Goal: Check status: Check status

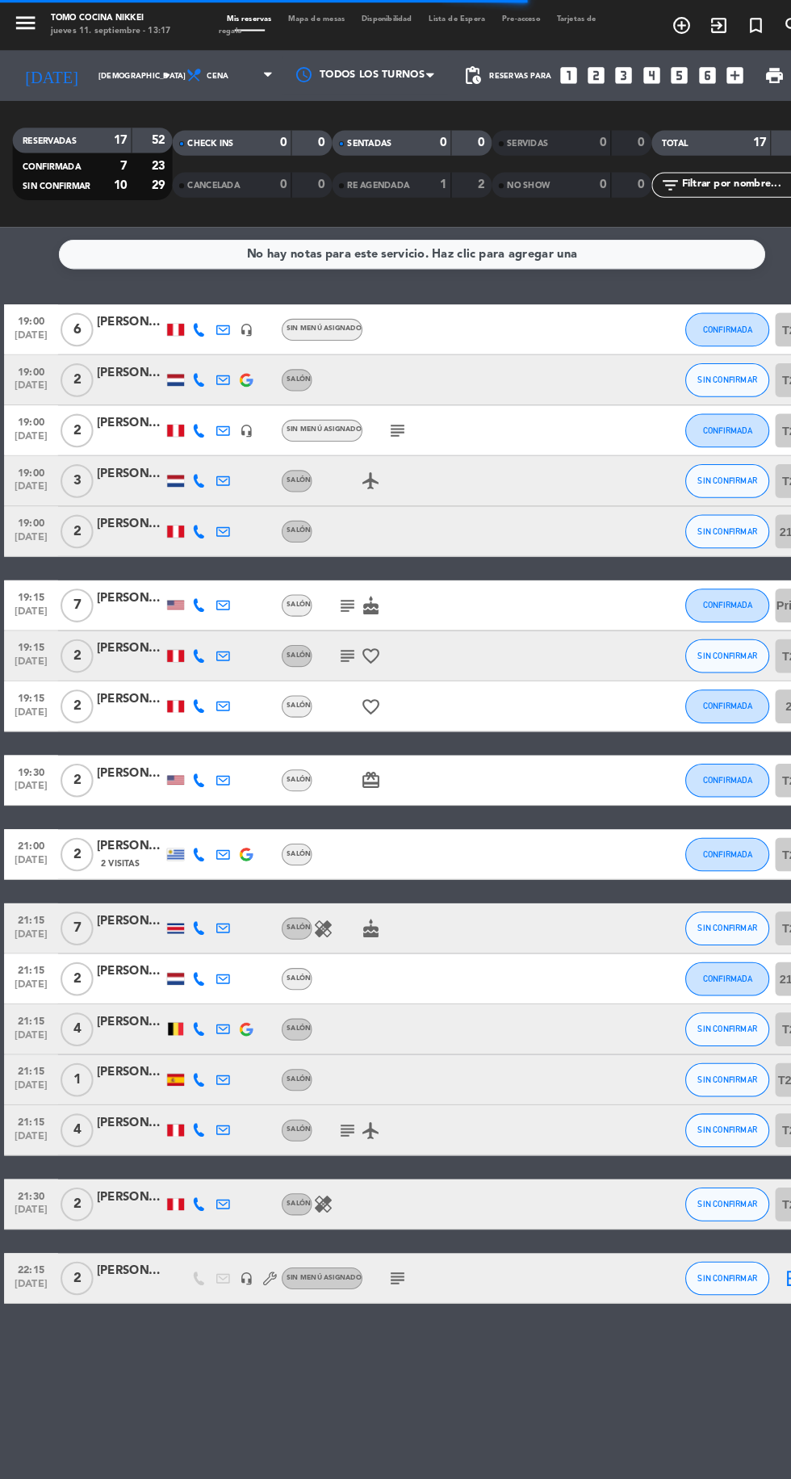
click at [190, 464] on icon at bounding box center [191, 461] width 13 height 13
click at [228, 435] on span at bounding box center [234, 435] width 13 height 13
click at [190, 512] on icon at bounding box center [191, 510] width 13 height 13
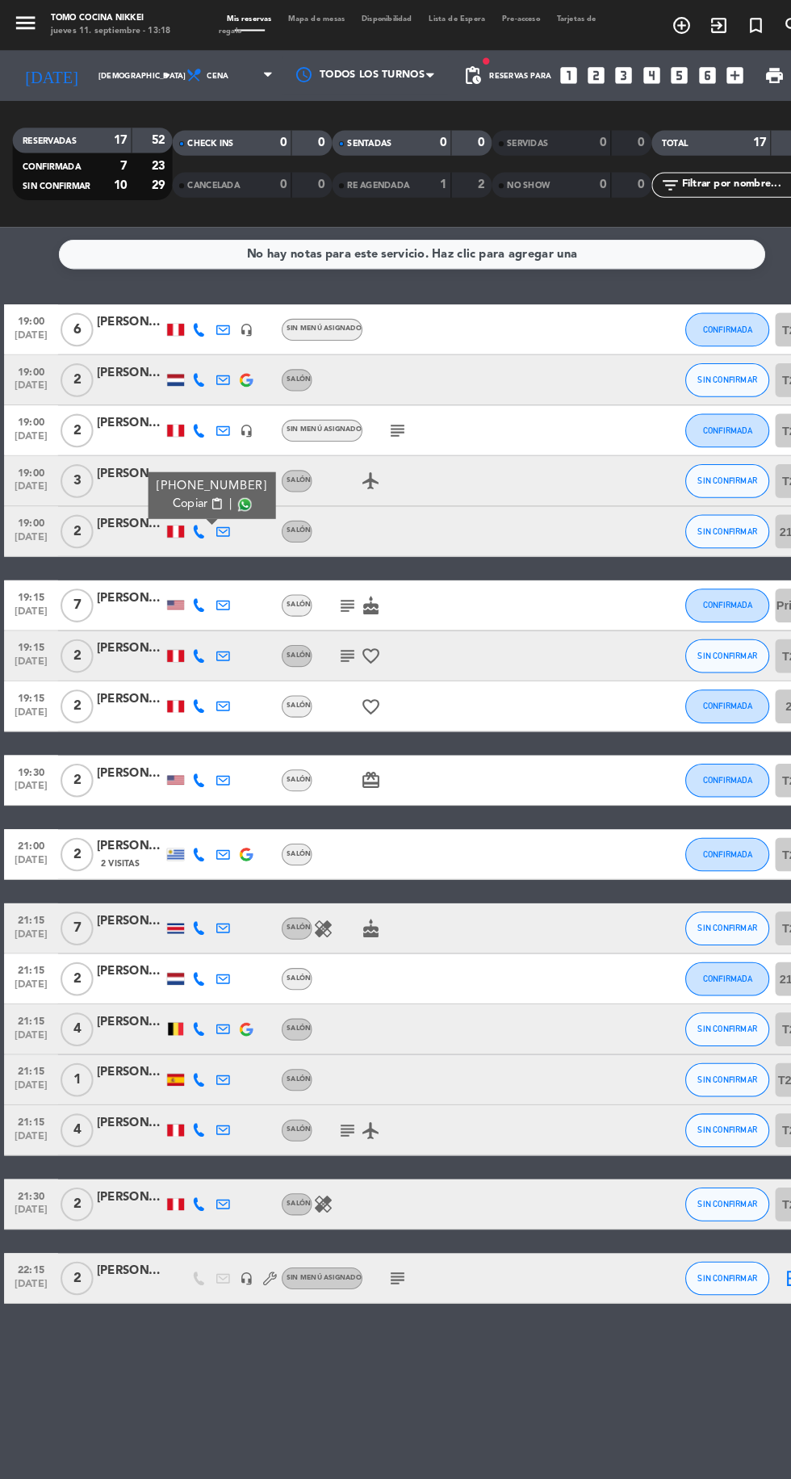
click at [228, 483] on span at bounding box center [234, 484] width 13 height 13
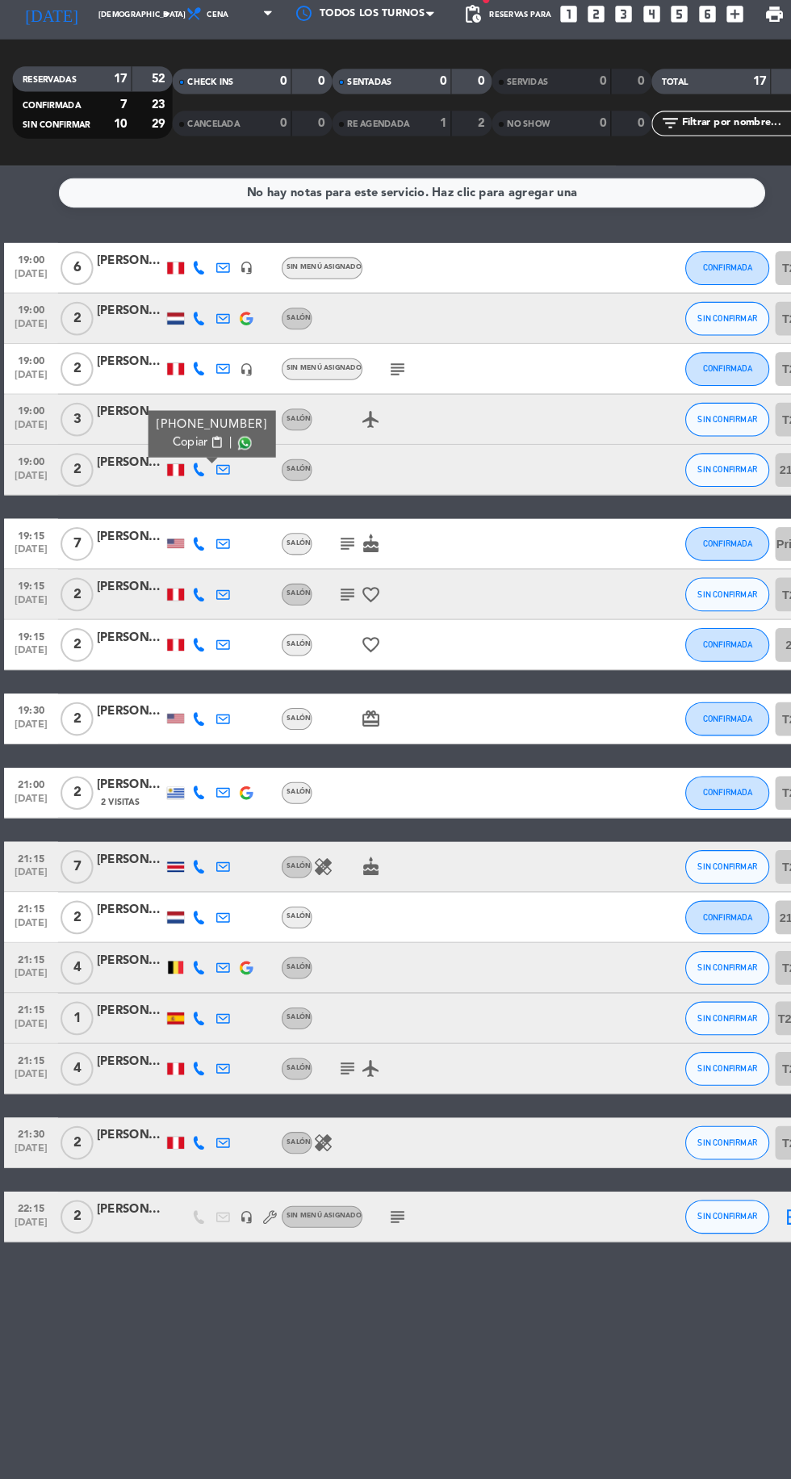
scroll to position [115, 0]
click at [168, 576] on div at bounding box center [169, 580] width 16 height 9
click at [190, 575] on icon at bounding box center [191, 581] width 13 height 13
click at [223, 549] on span at bounding box center [229, 555] width 13 height 13
click at [190, 623] on icon at bounding box center [191, 629] width 13 height 13
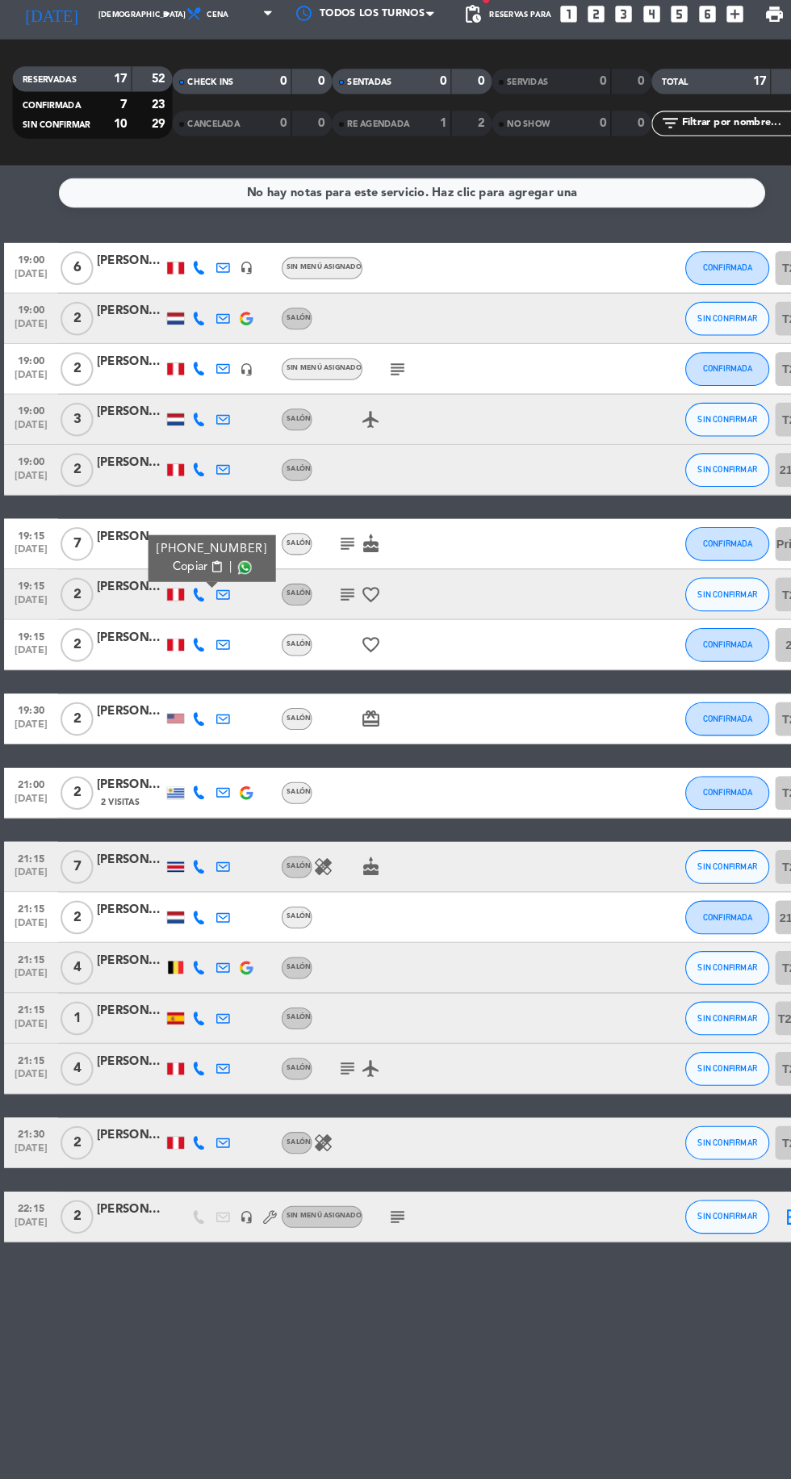
click at [228, 597] on span at bounding box center [234, 603] width 13 height 13
click at [237, 981] on img at bounding box center [236, 987] width 13 height 13
click at [190, 885] on icon at bounding box center [191, 891] width 13 height 13
click at [228, 859] on span at bounding box center [234, 865] width 13 height 13
click at [186, 981] on icon at bounding box center [191, 987] width 13 height 13
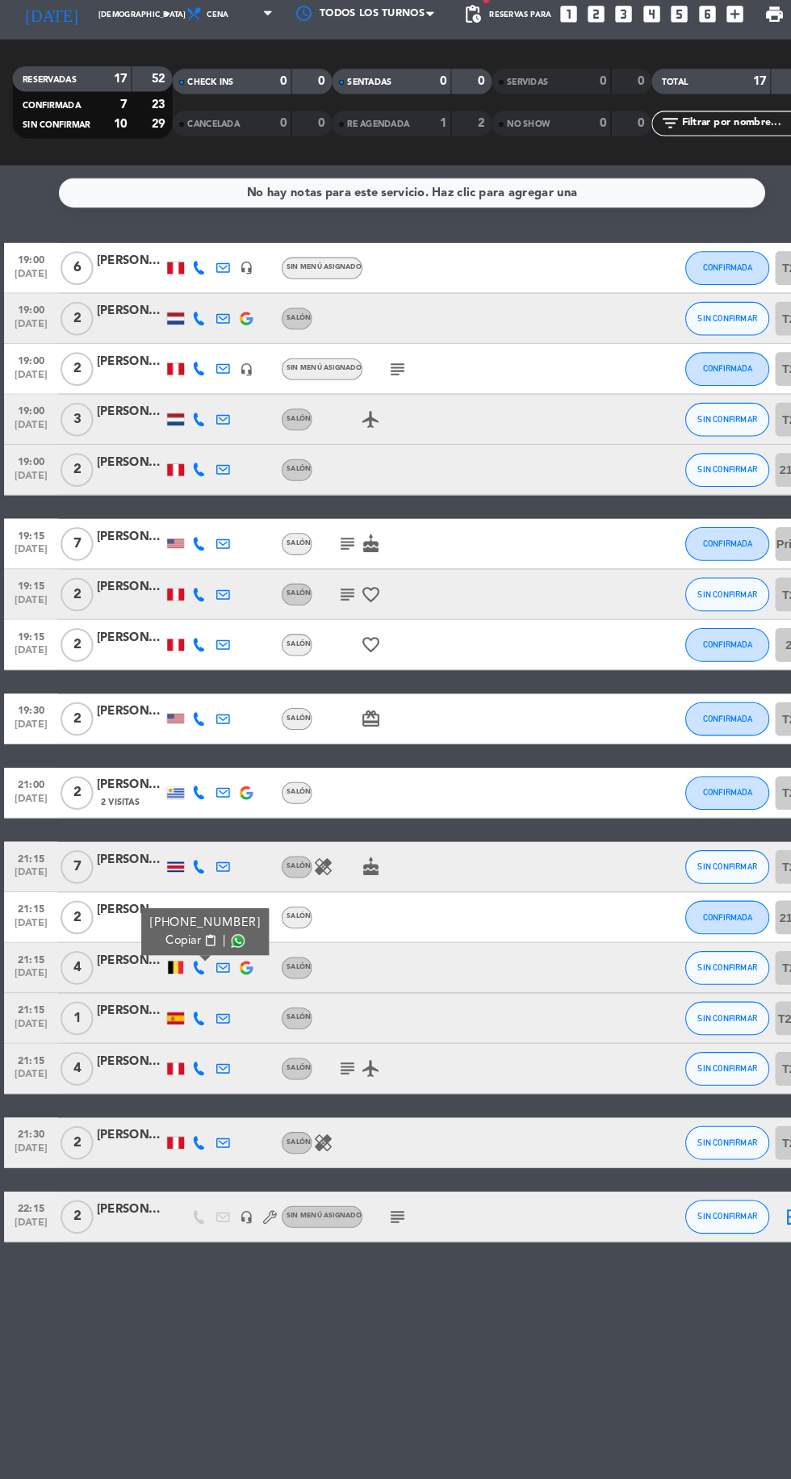
click at [223, 956] on span at bounding box center [228, 962] width 13 height 13
click at [195, 1078] on icon at bounding box center [191, 1084] width 13 height 13
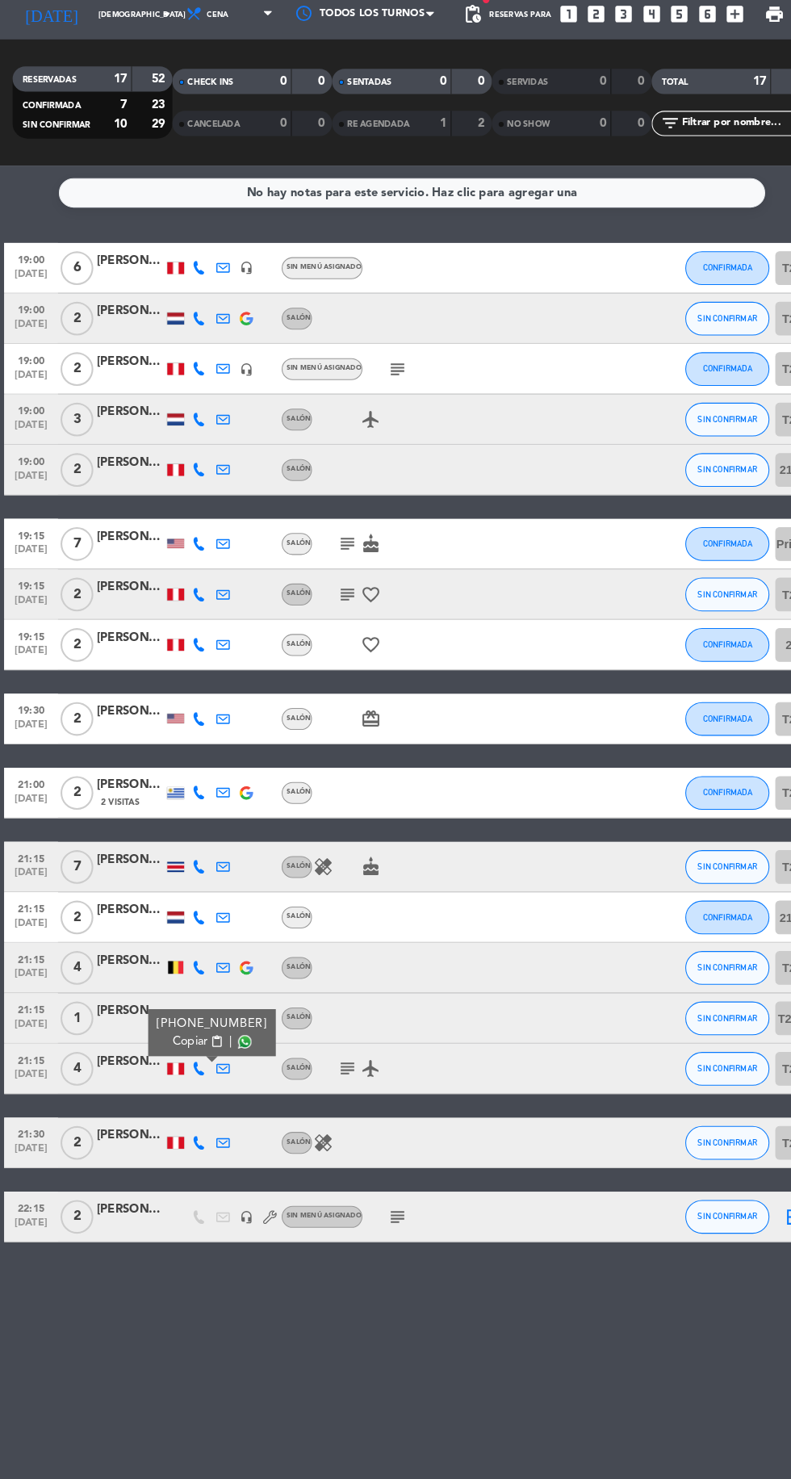
click at [228, 1052] on span at bounding box center [234, 1058] width 13 height 13
click at [190, 1149] on icon at bounding box center [191, 1155] width 13 height 13
click at [228, 1123] on span at bounding box center [234, 1129] width 13 height 13
